Goal: Entertainment & Leisure: Consume media (video, audio)

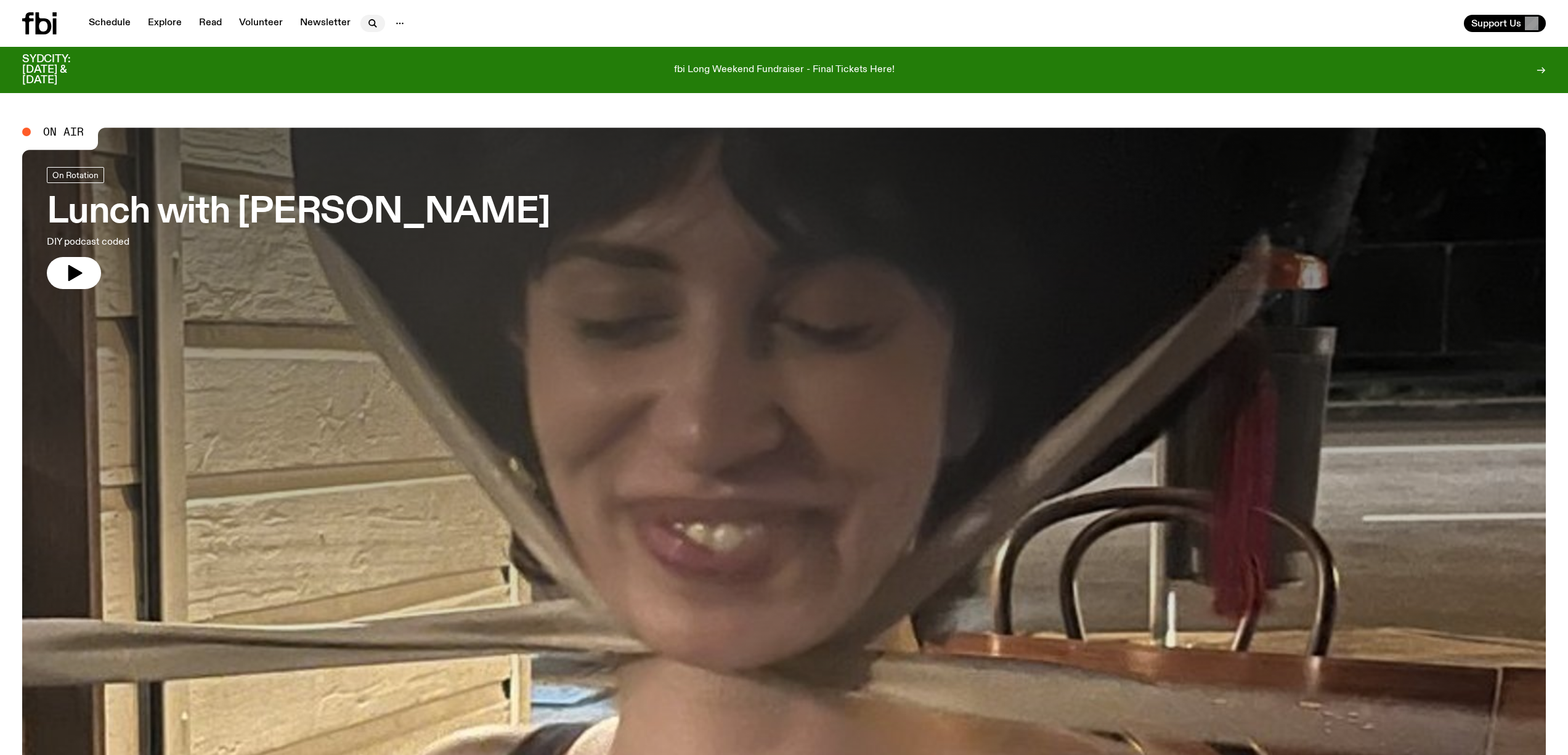
click at [368, 24] on icon "button" at bounding box center [372, 23] width 15 height 15
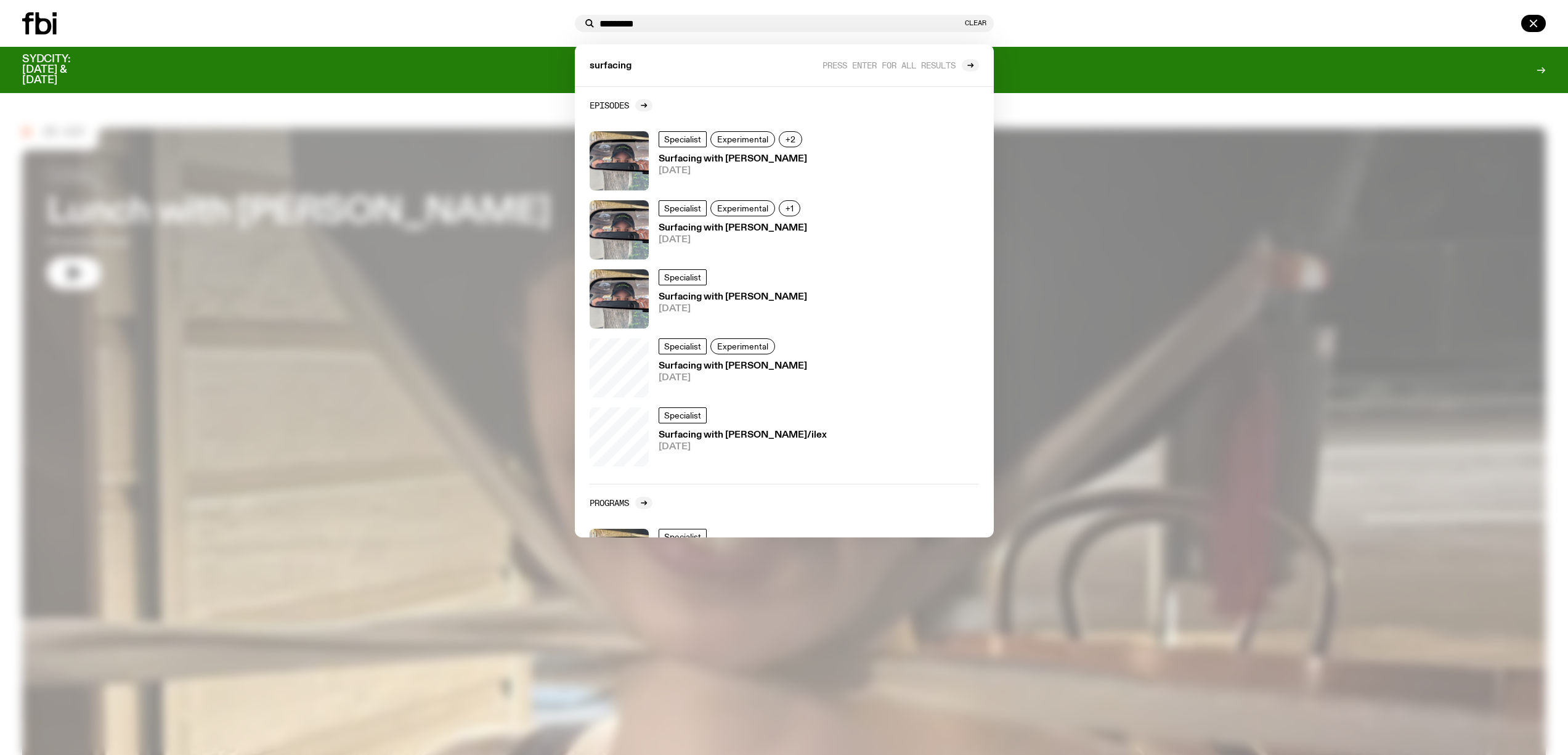
type input "*********"
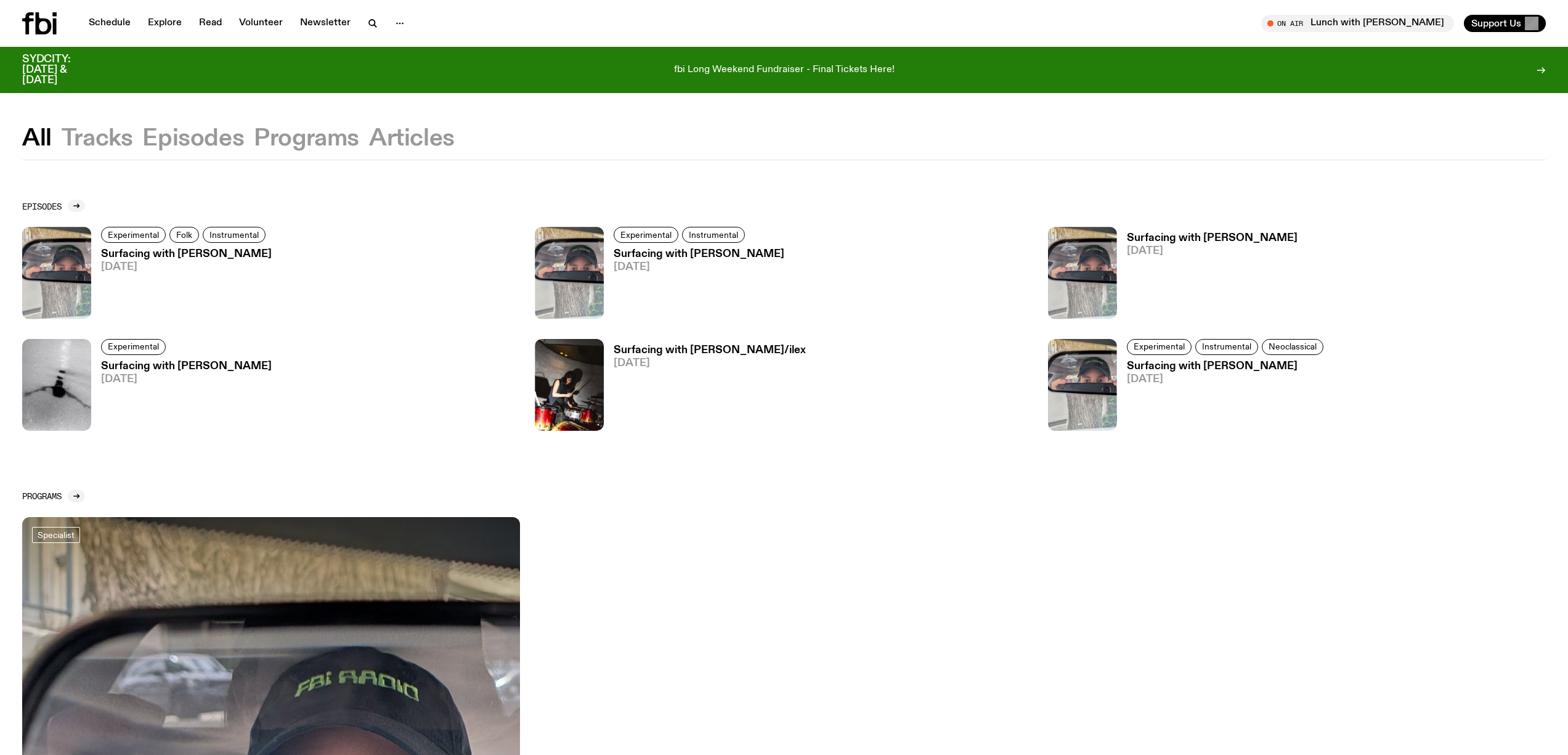
click at [217, 252] on h3 "Surfacing with [PERSON_NAME]" at bounding box center [187, 254] width 171 height 10
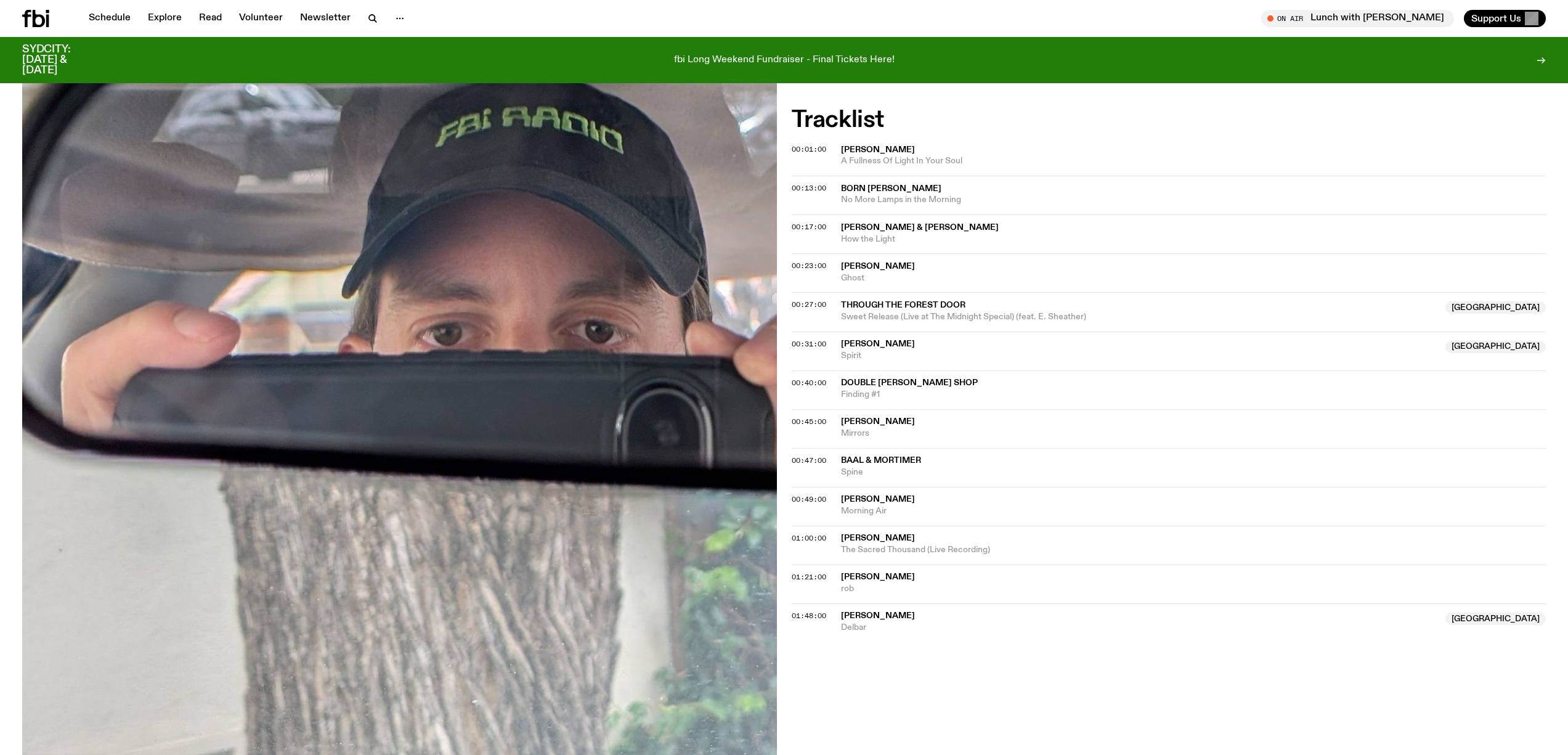
scroll to position [373, 0]
click at [899, 421] on span "[PERSON_NAME]" at bounding box center [878, 421] width 74 height 8
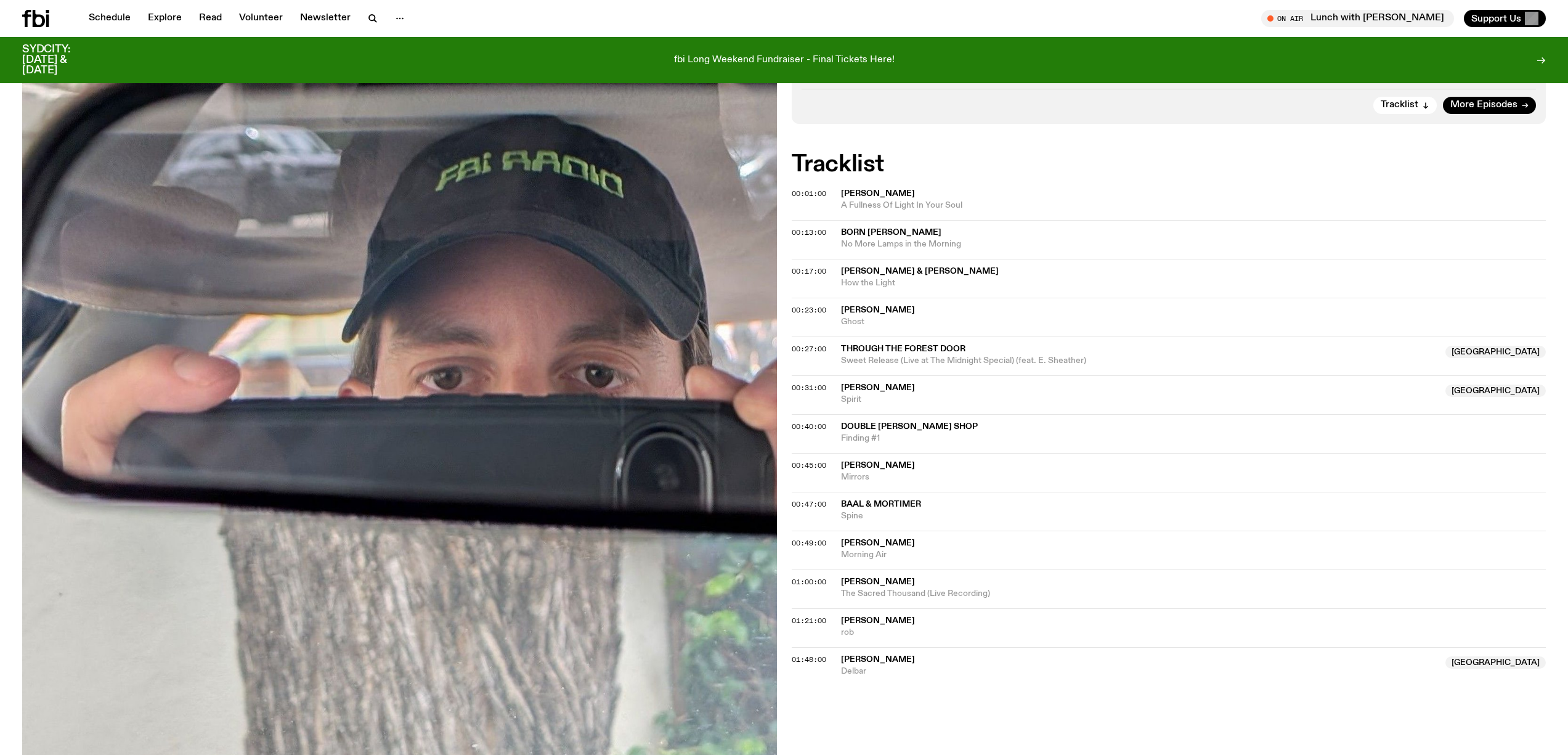
scroll to position [0, 0]
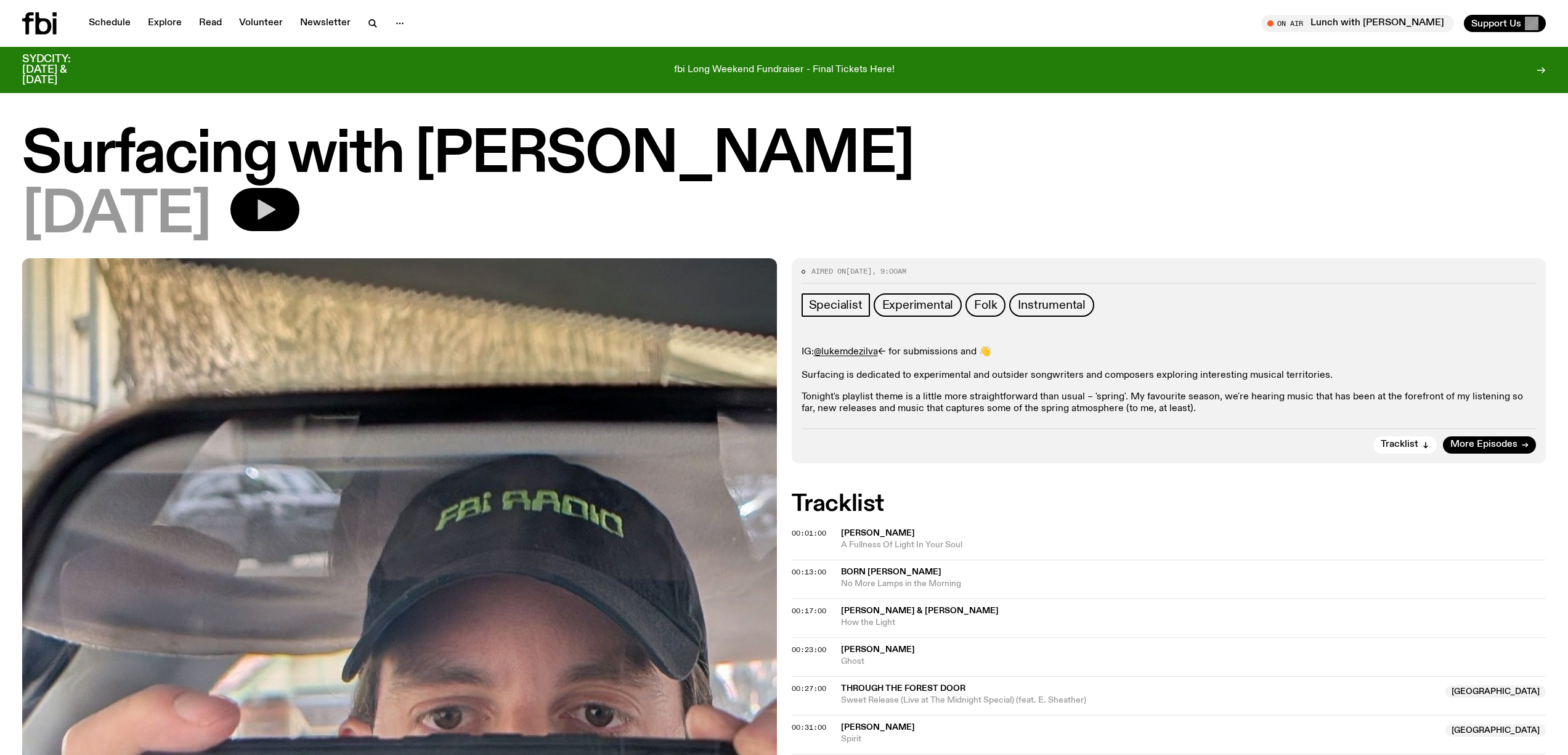
click at [293, 210] on button "button" at bounding box center [265, 209] width 69 height 43
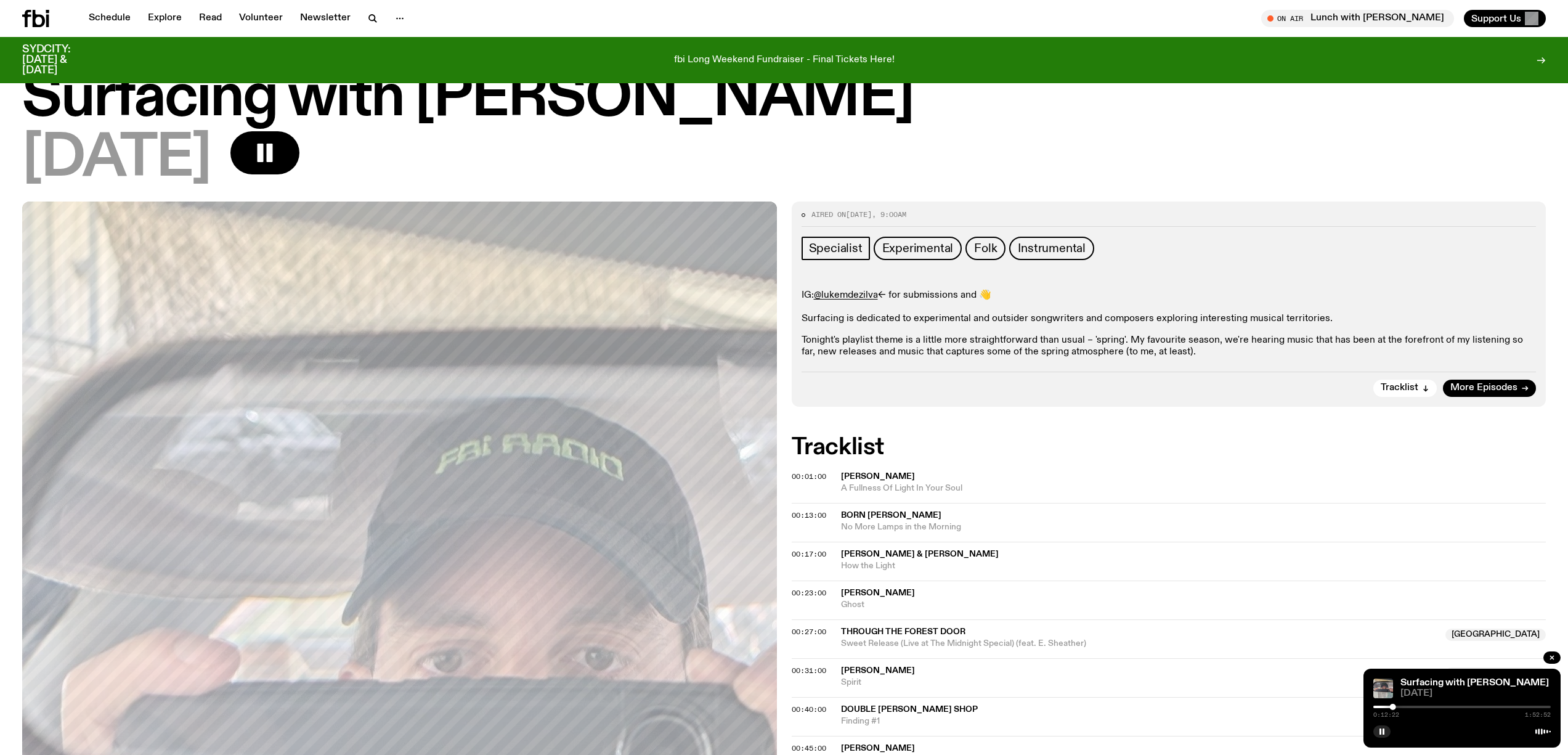
scroll to position [64, 0]
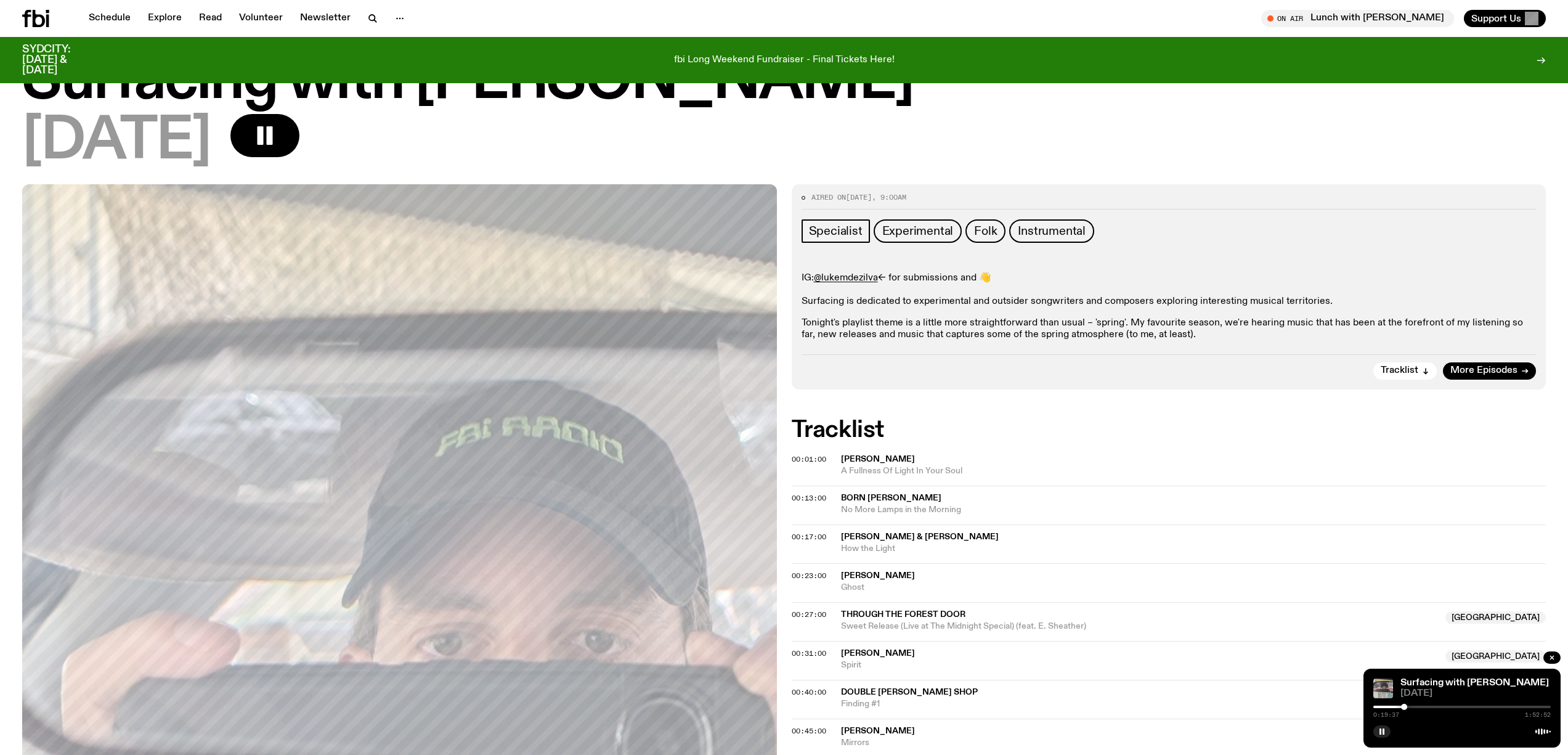
click at [1411, 707] on div at bounding box center [1462, 707] width 177 height 3
click at [1423, 704] on div "0:25:44 1:52:52" at bounding box center [1462, 710] width 177 height 15
drag, startPoint x: 1416, startPoint y: 707, endPoint x: 1424, endPoint y: 706, distance: 8.1
click at [1424, 706] on div at bounding box center [1424, 707] width 6 height 6
click at [1430, 708] on div at bounding box center [1429, 707] width 6 height 6
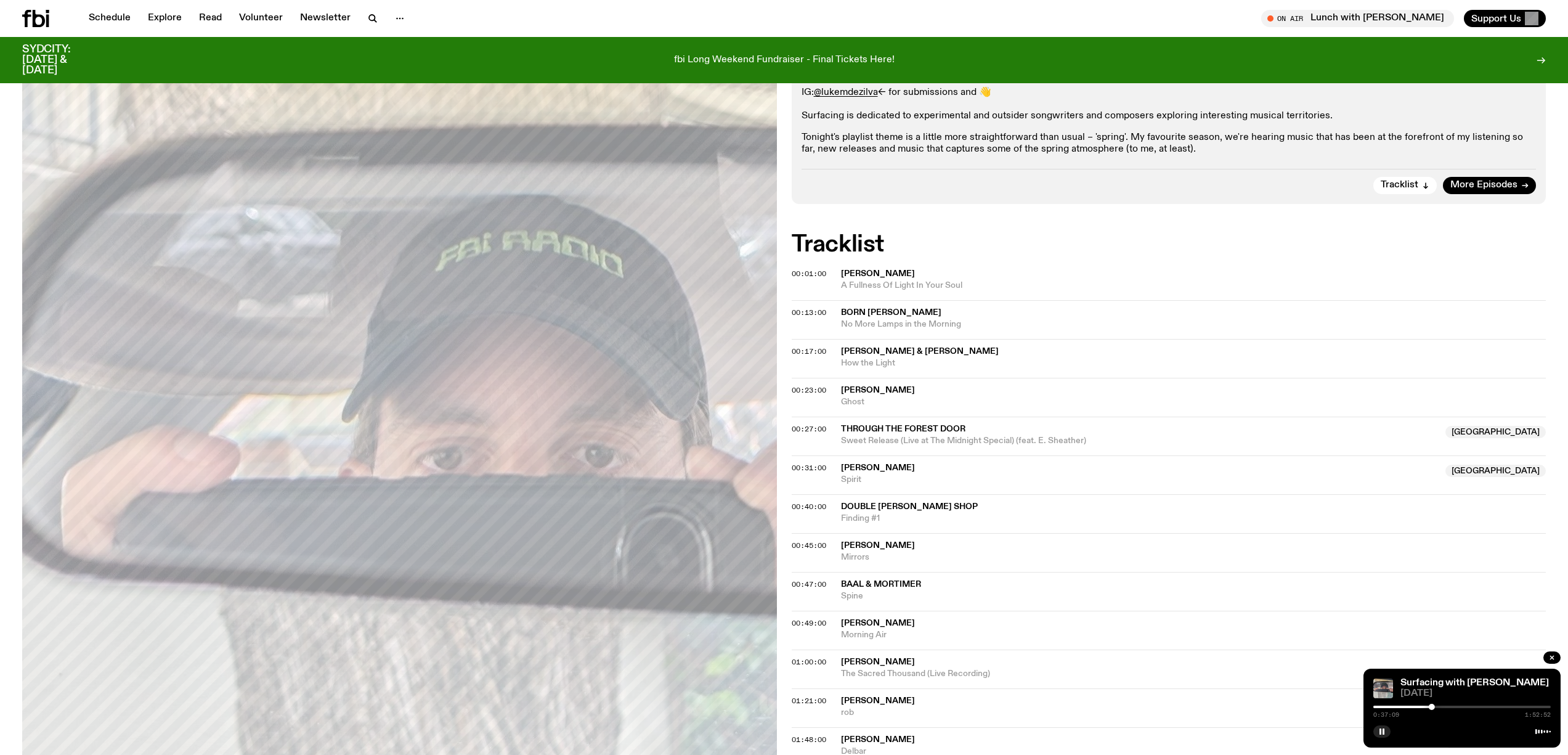
scroll to position [175, 0]
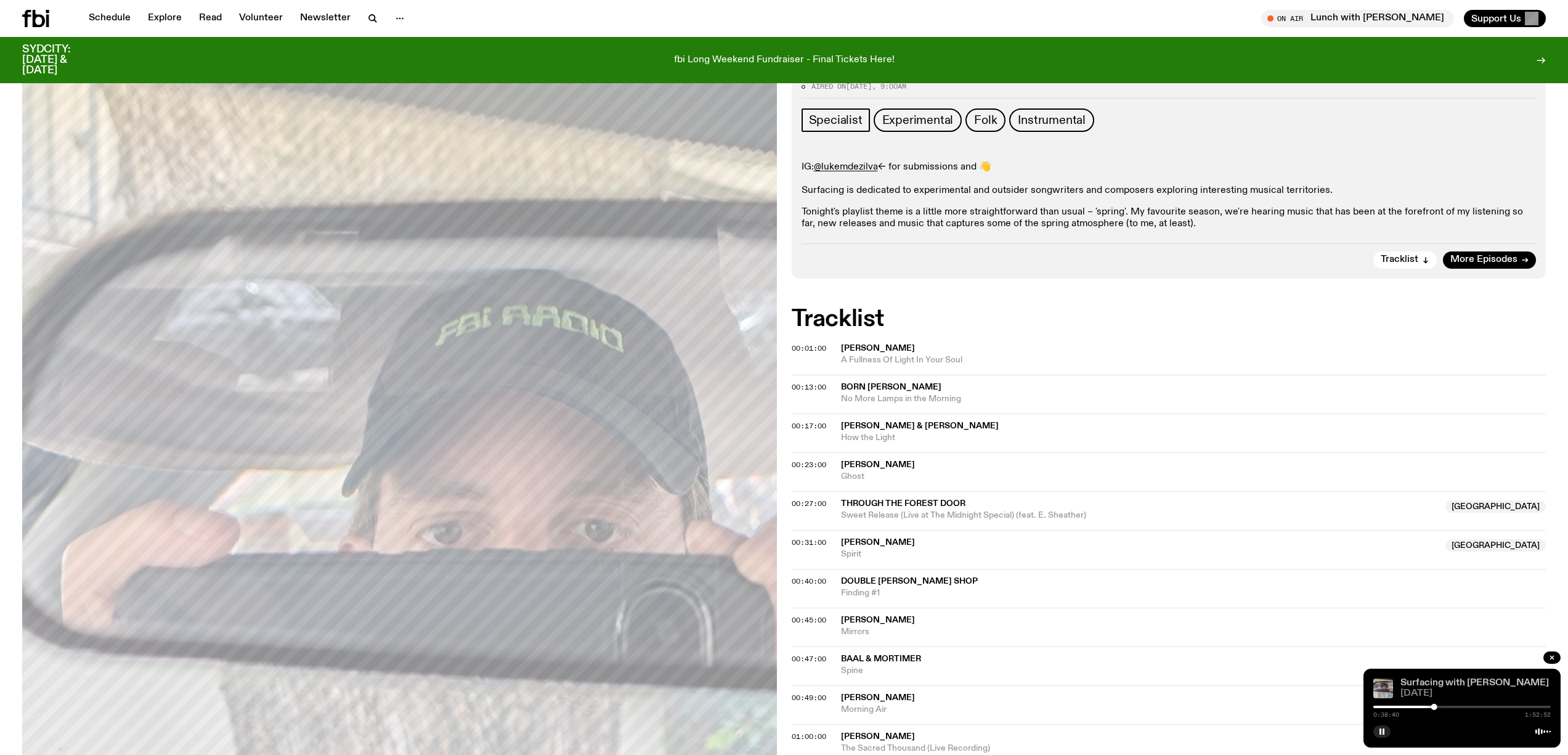
click at [1424, 682] on link "Surfacing with [PERSON_NAME]" at bounding box center [1474, 682] width 148 height 10
click at [1440, 707] on div at bounding box center [1462, 707] width 177 height 3
click at [1438, 706] on div at bounding box center [1440, 707] width 6 height 6
click at [1435, 706] on div at bounding box center [1435, 707] width 6 height 6
click at [1430, 706] on div at bounding box center [1346, 707] width 177 height 3
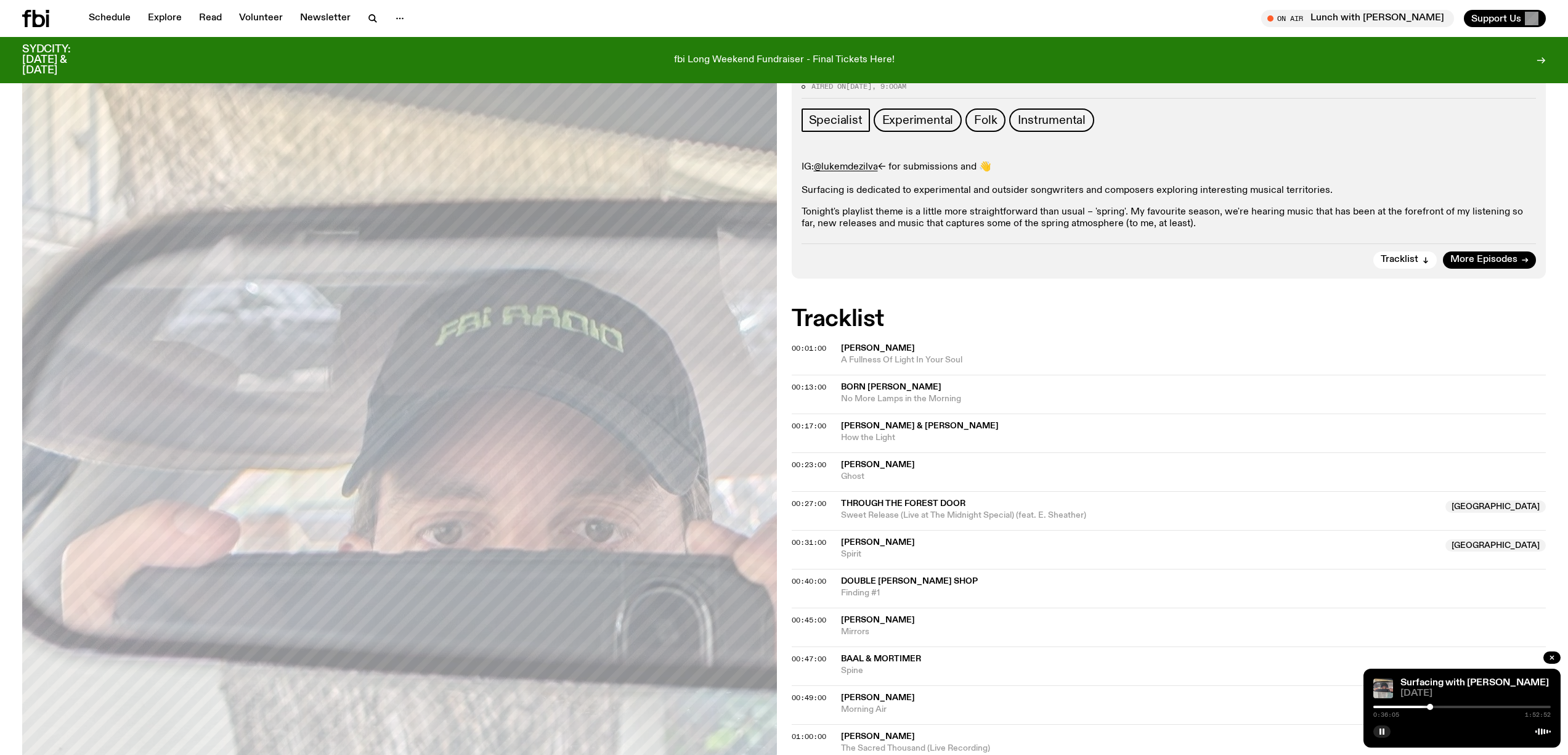
click at [1431, 707] on div at bounding box center [1430, 707] width 6 height 6
click at [1441, 706] on div at bounding box center [1462, 707] width 177 height 3
click at [1437, 706] on div at bounding box center [1352, 707] width 177 height 3
click at [1442, 706] on div at bounding box center [1462, 707] width 177 height 3
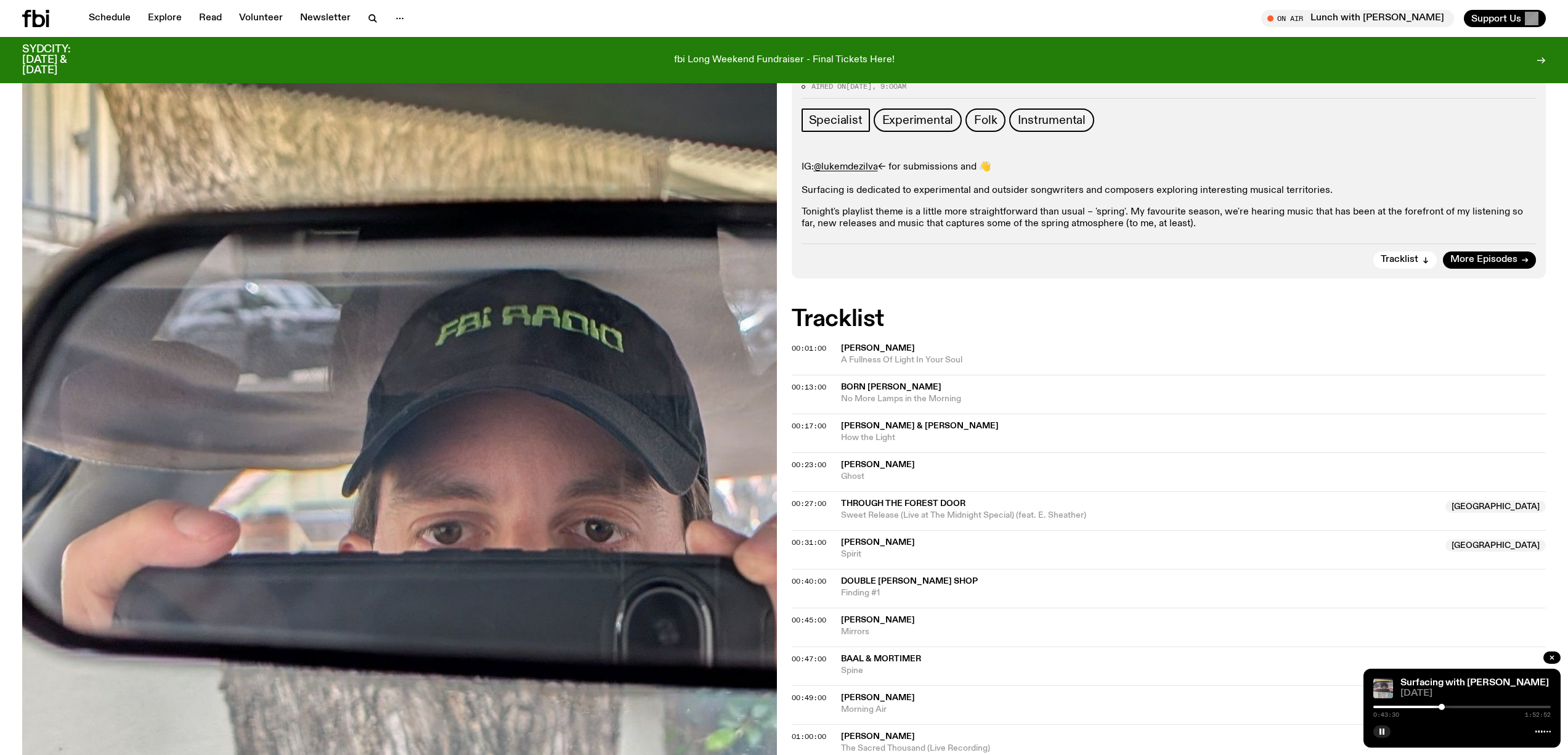
click at [1449, 704] on div "0:43:30 1:52:52" at bounding box center [1462, 710] width 177 height 15
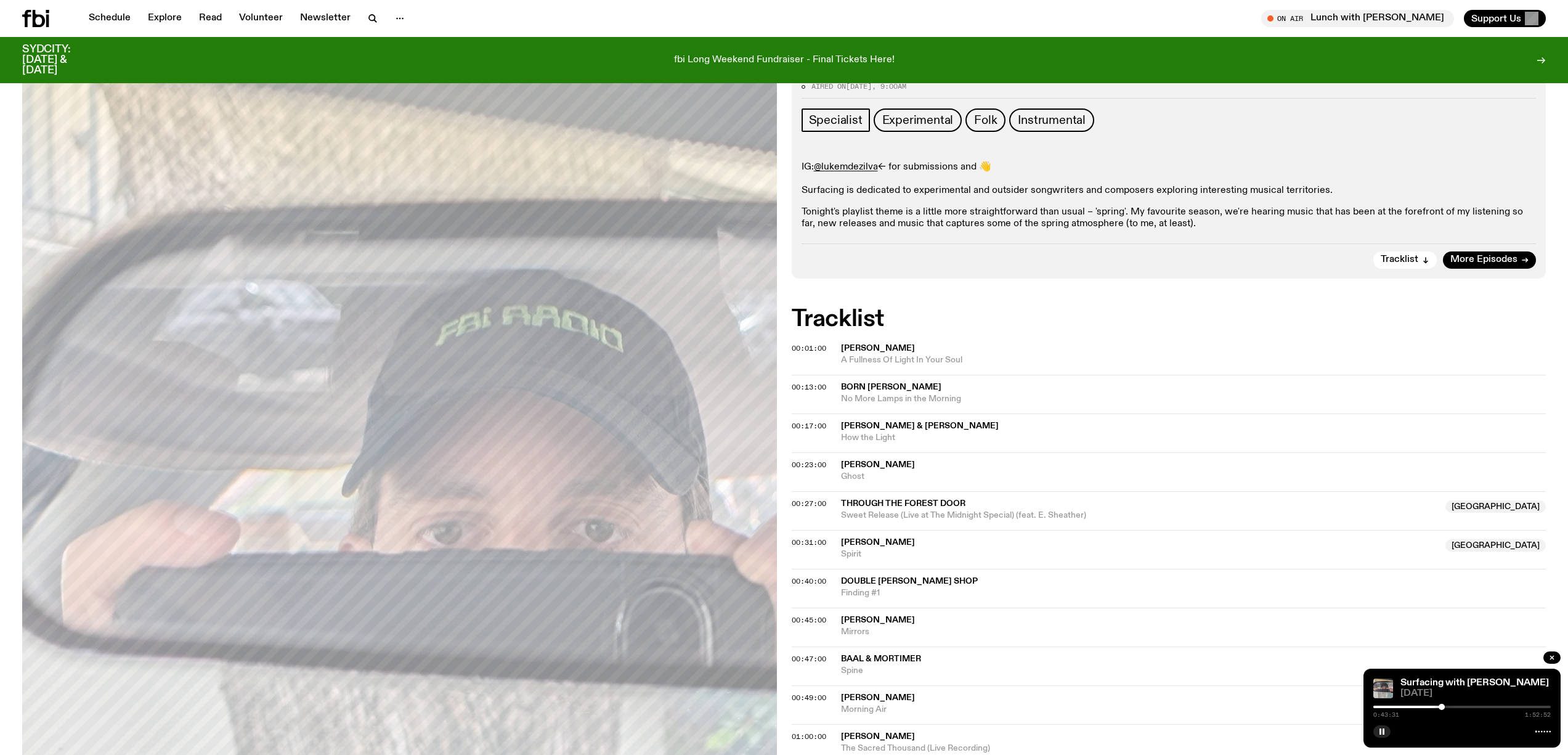
click at [1449, 707] on div at bounding box center [1462, 707] width 177 height 3
click at [1453, 706] on div at bounding box center [1462, 707] width 177 height 3
click at [1457, 706] on div at bounding box center [1462, 707] width 177 height 3
click at [1461, 706] on div at bounding box center [1462, 707] width 177 height 3
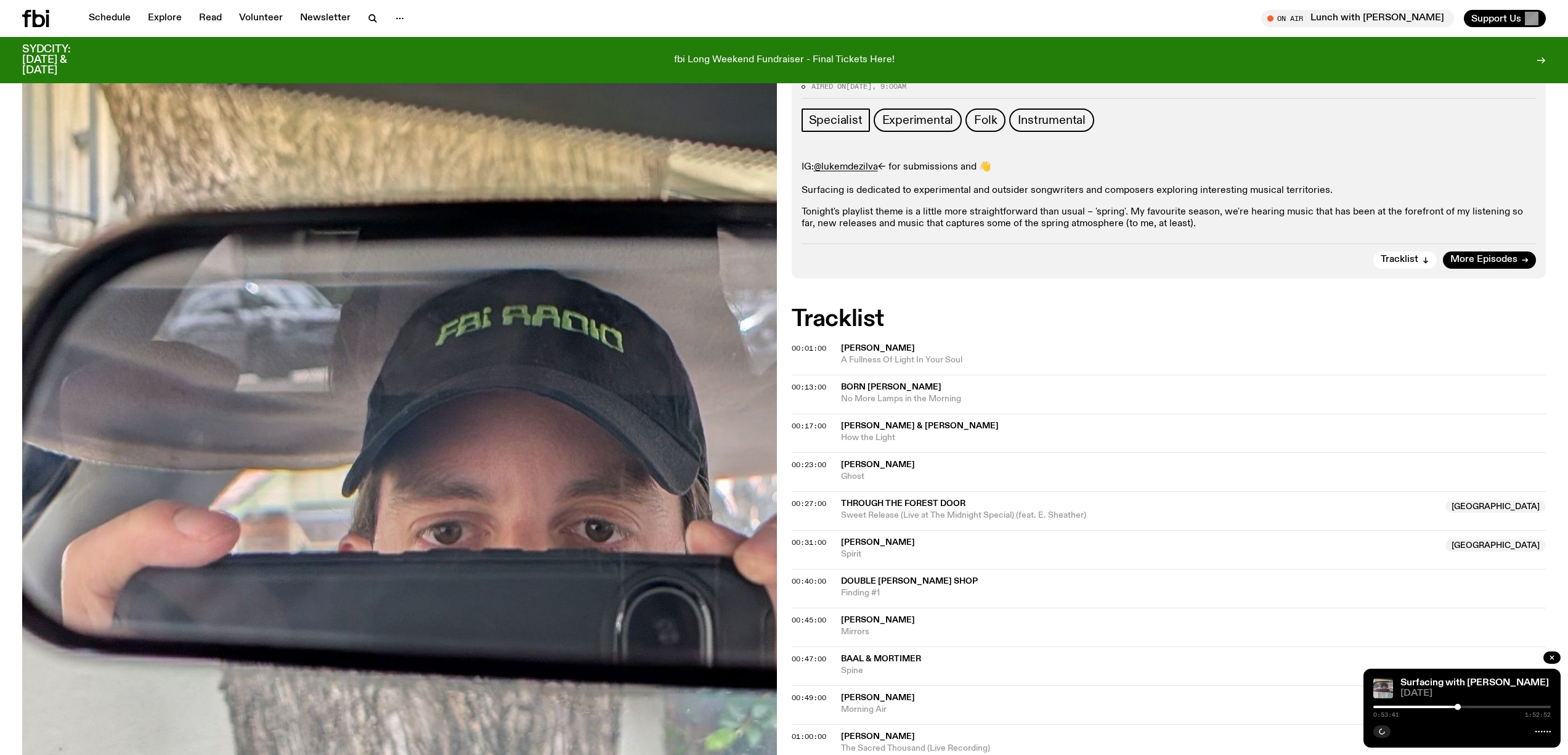
click at [1458, 706] on div at bounding box center [1458, 707] width 6 height 6
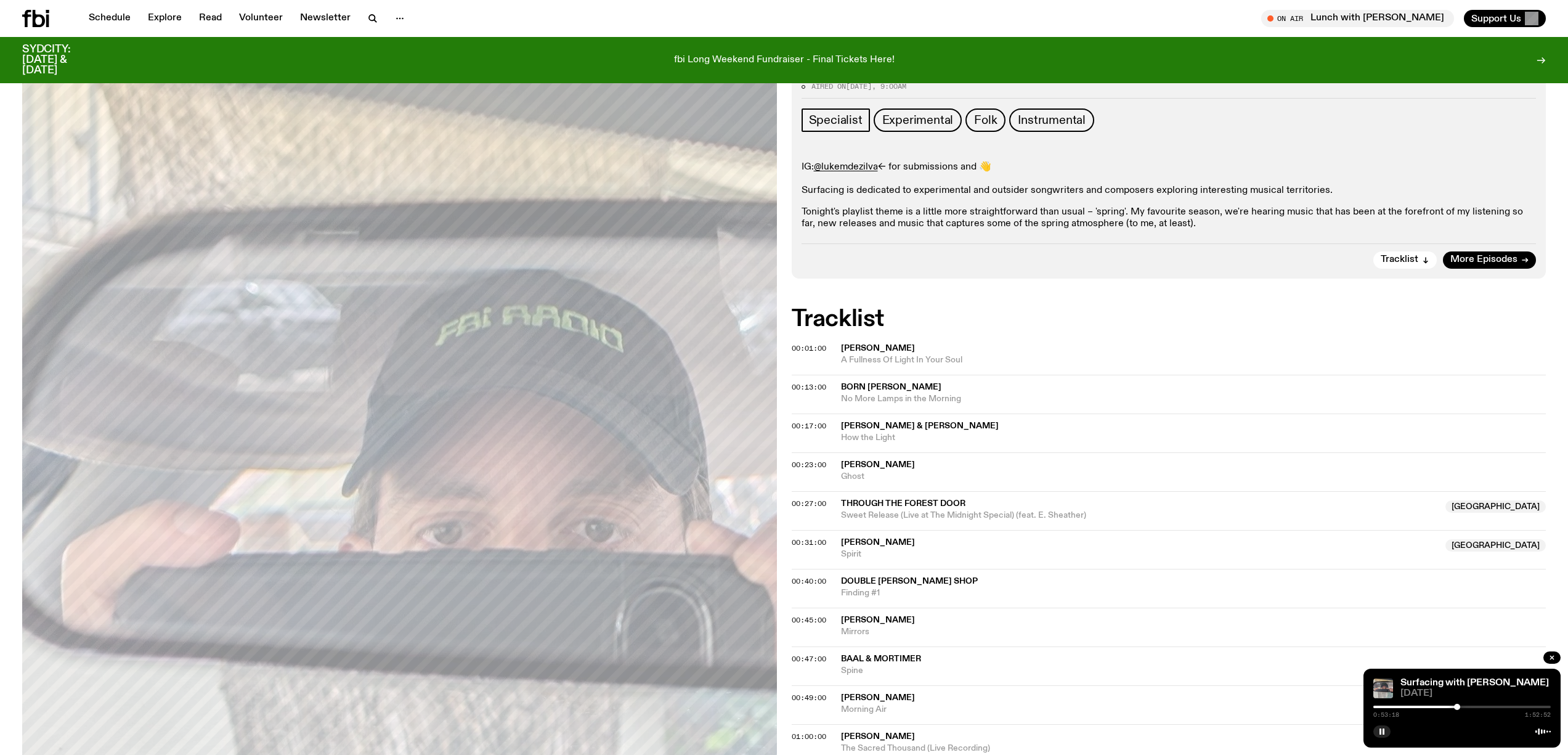
click at [1457, 706] on div at bounding box center [1457, 707] width 6 height 6
click at [1455, 706] on div at bounding box center [1455, 707] width 6 height 6
